Goal: Task Accomplishment & Management: Use online tool/utility

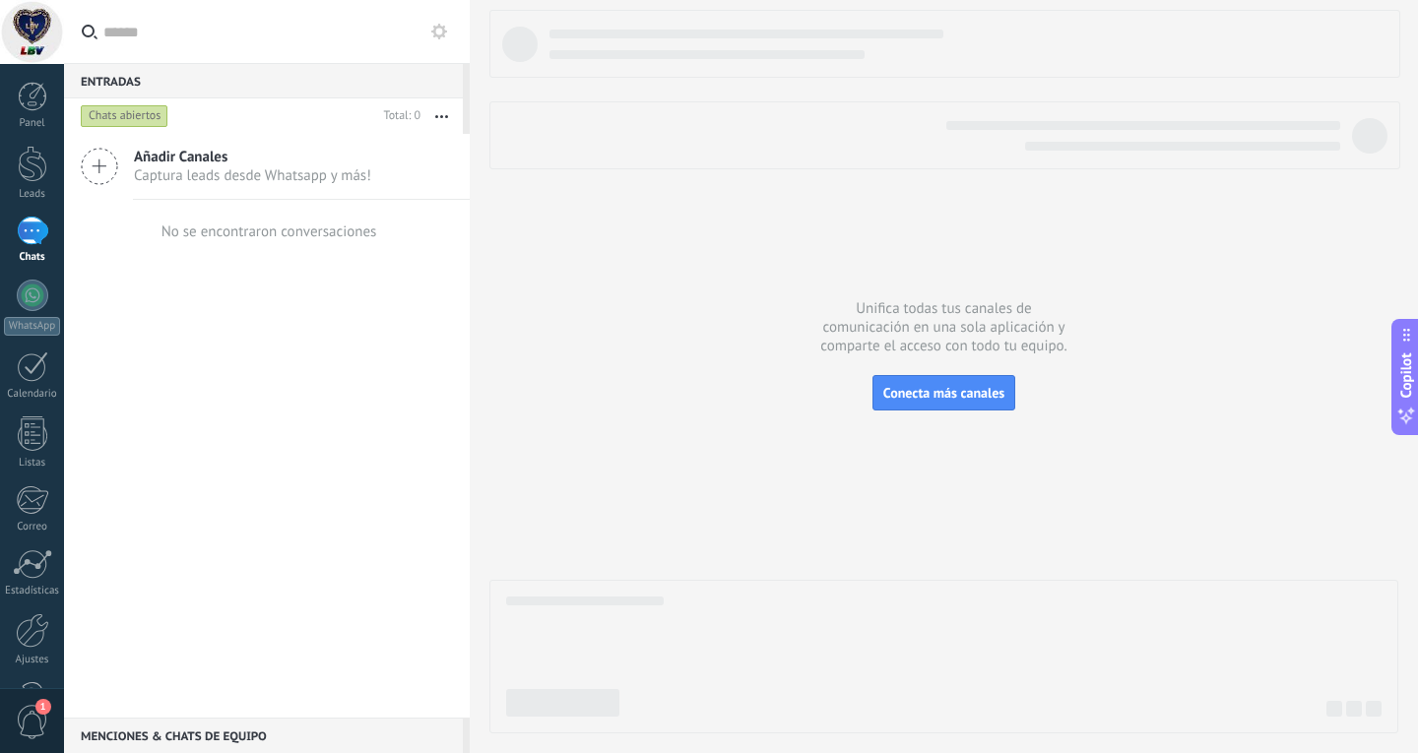
click at [201, 185] on div "Añadir Canales Captura leads desde Whatsapp y más!" at bounding box center [267, 167] width 406 height 66
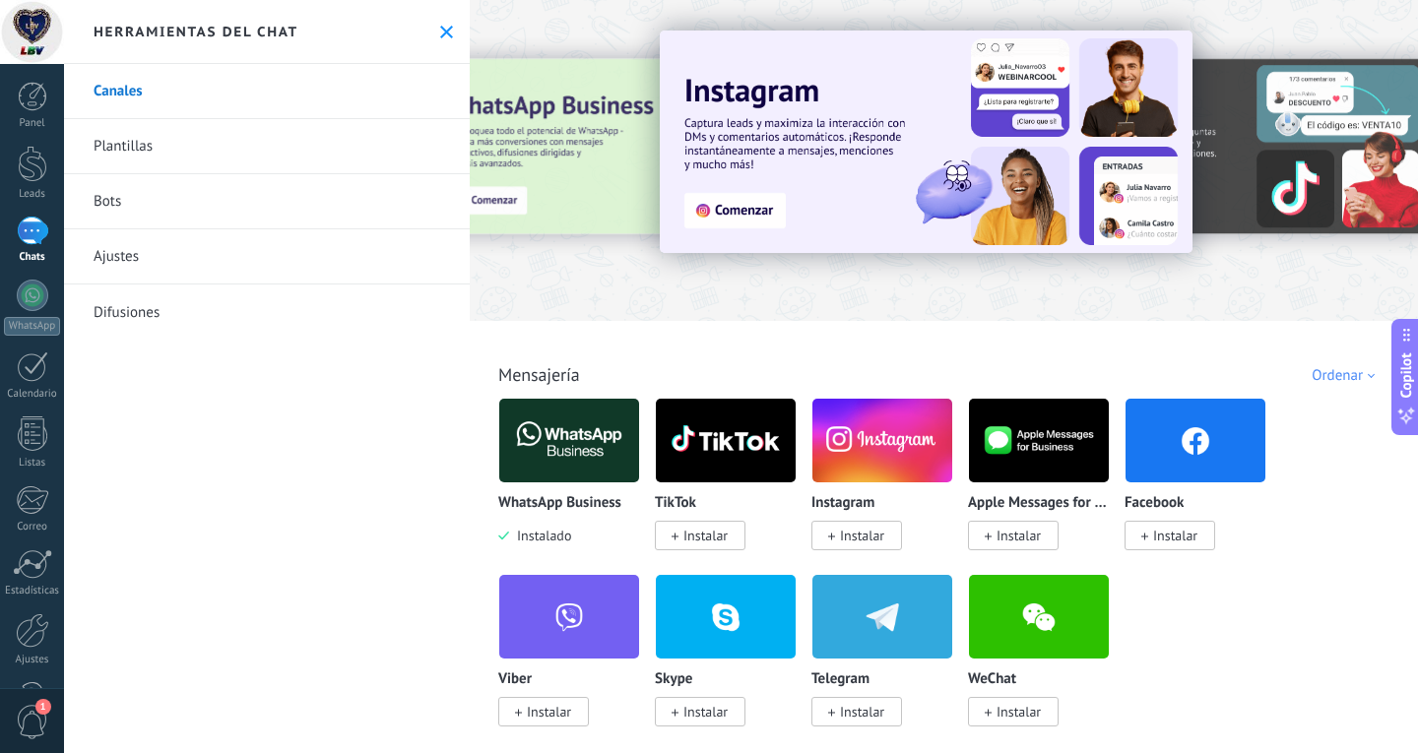
scroll to position [98, 0]
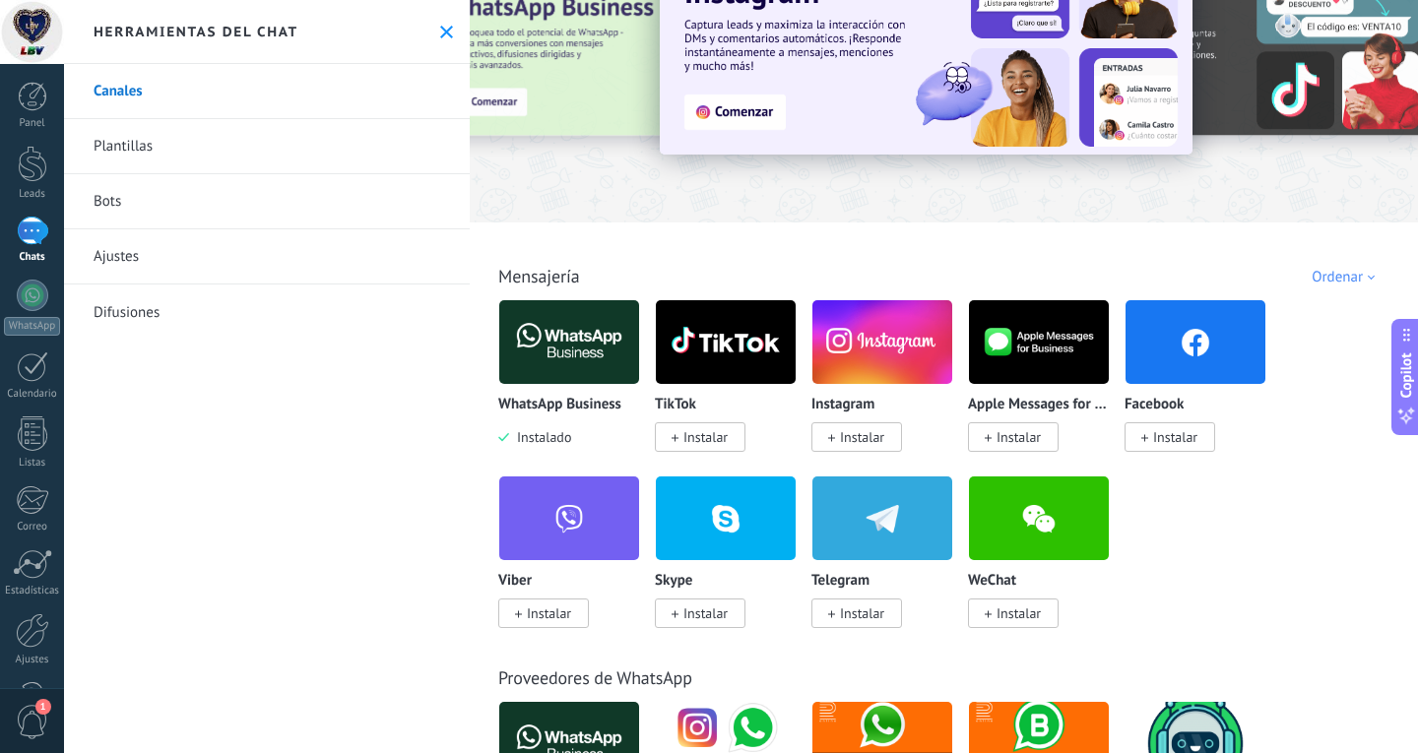
click at [561, 368] on img at bounding box center [569, 342] width 140 height 96
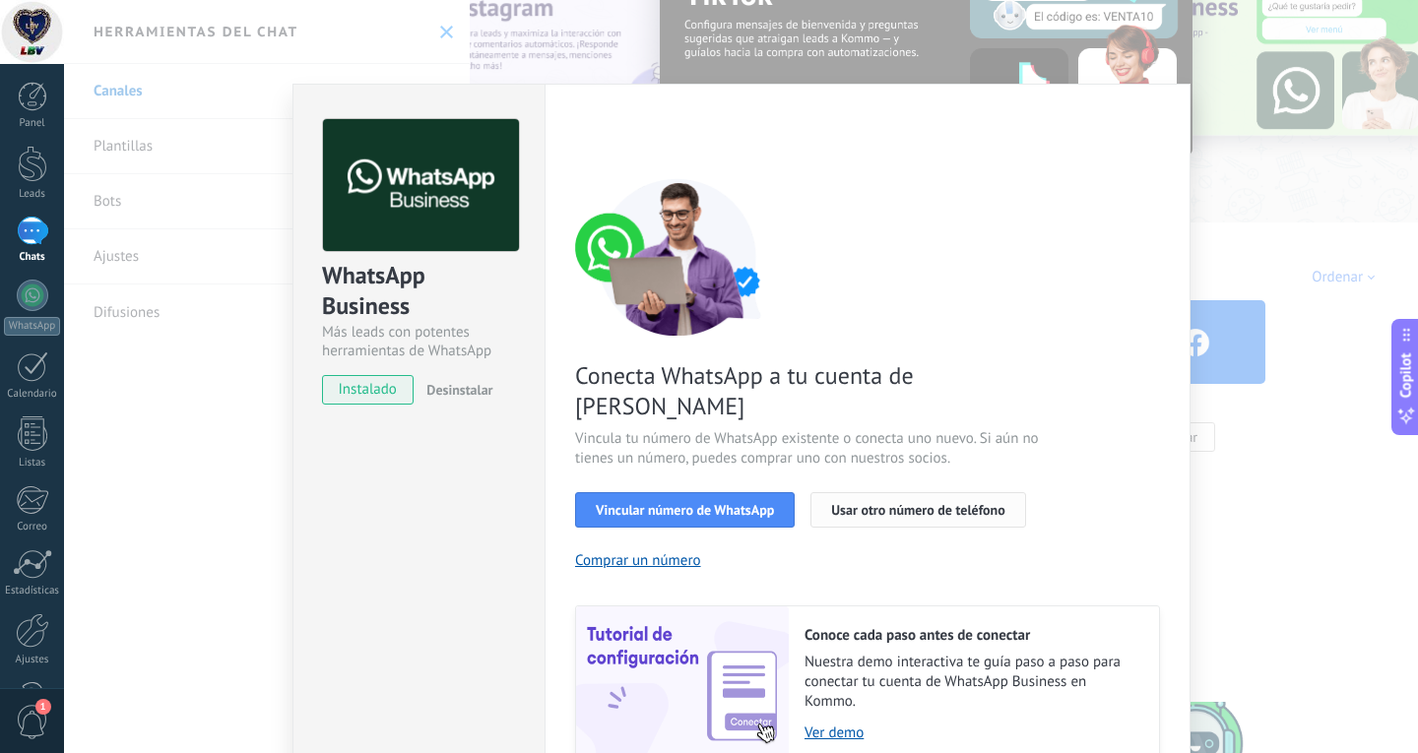
click at [908, 503] on span "Usar otro número de teléfono" at bounding box center [917, 510] width 173 height 14
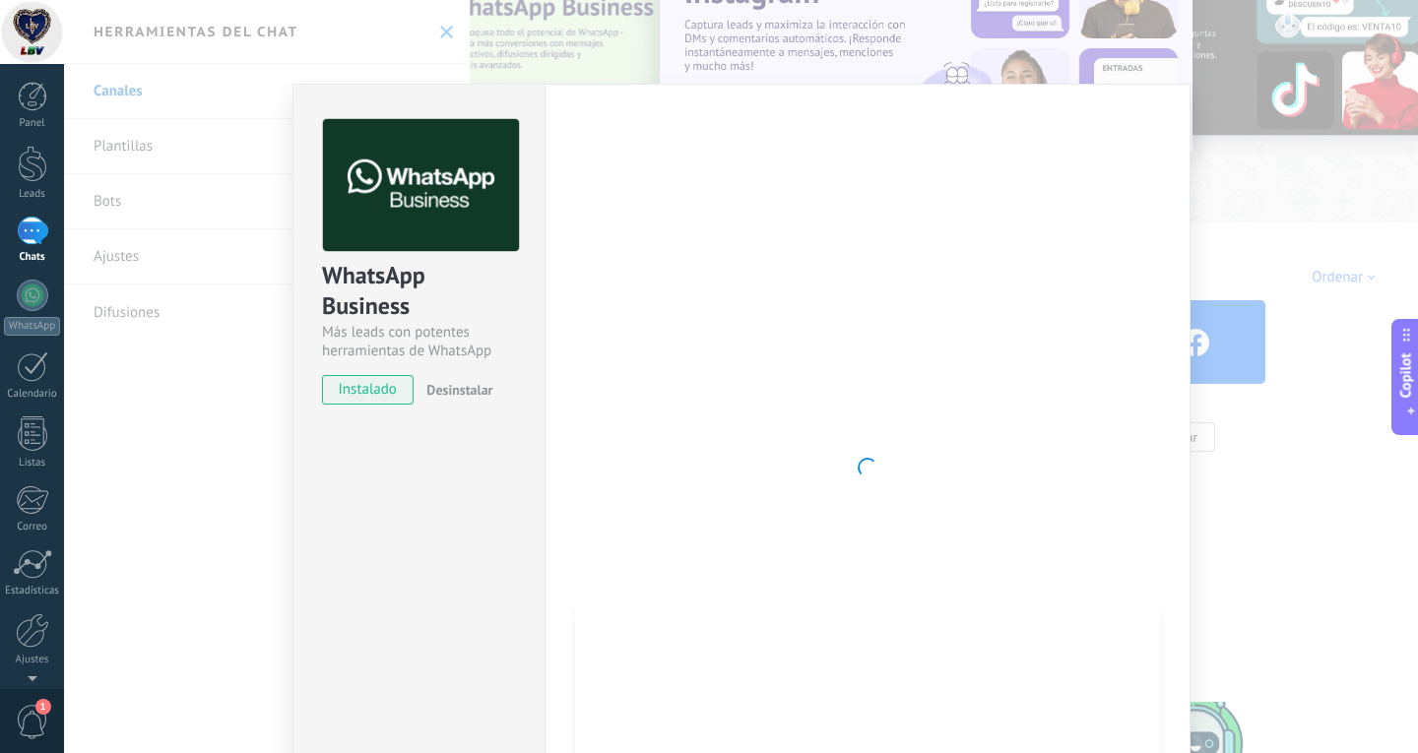
click at [1002, 415] on div at bounding box center [867, 467] width 585 height 697
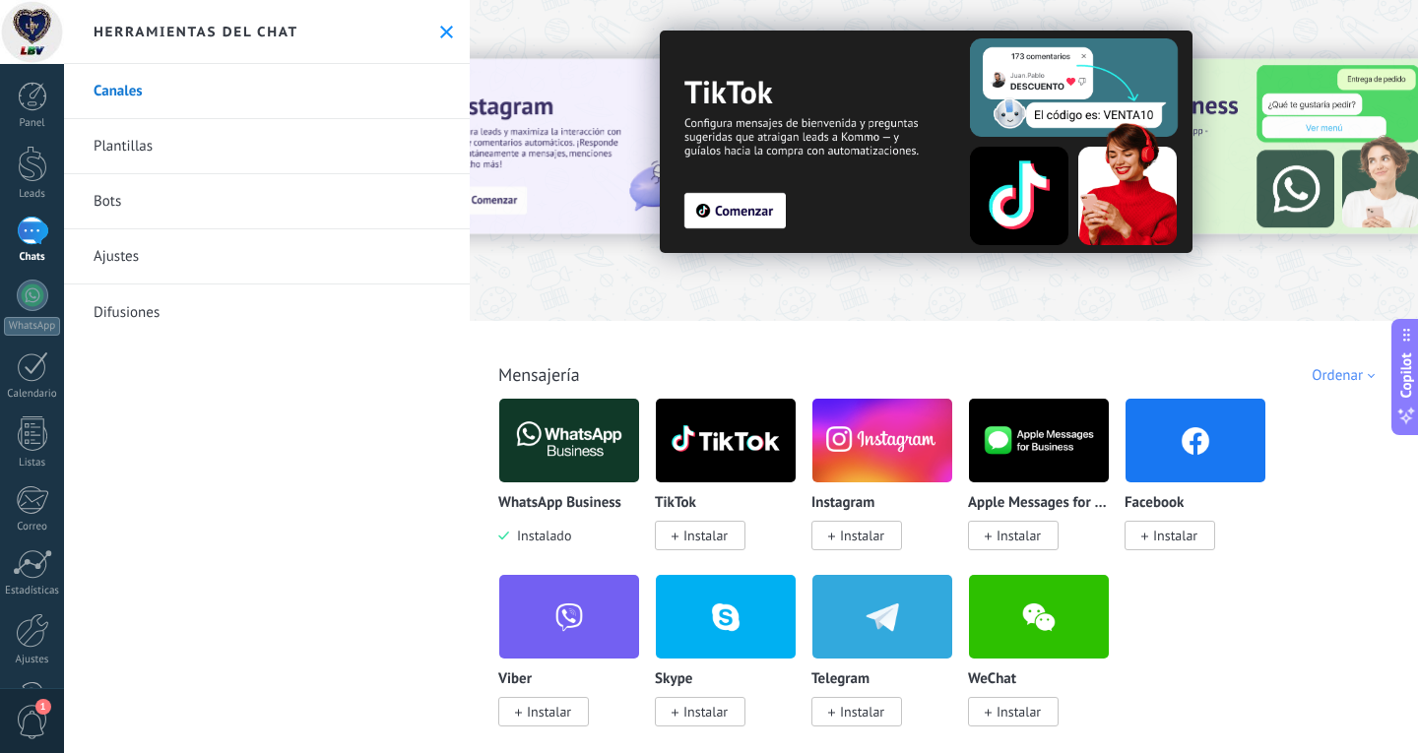
click at [440, 37] on icon at bounding box center [446, 32] width 13 height 13
